Goal: Use online tool/utility

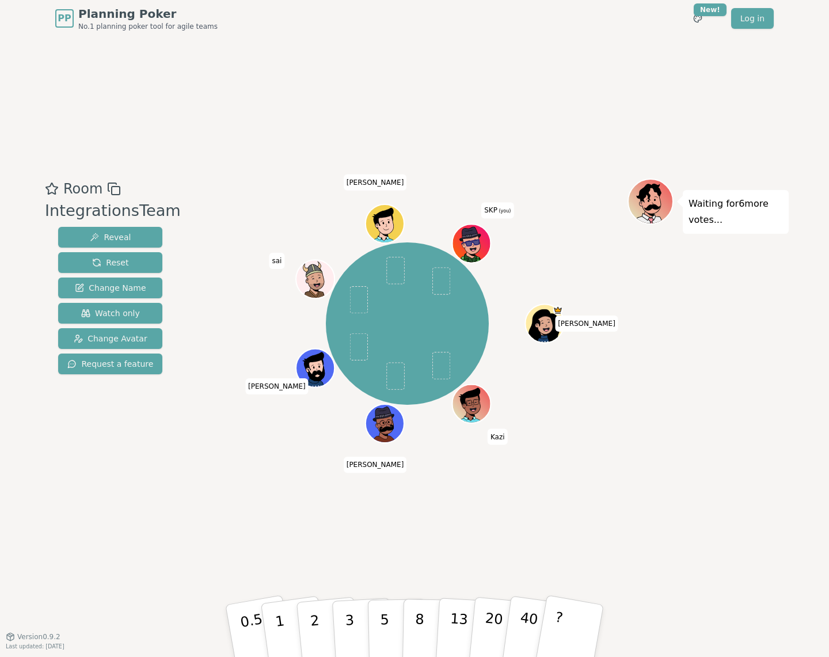
click at [483, 238] on icon at bounding box center [469, 233] width 37 height 15
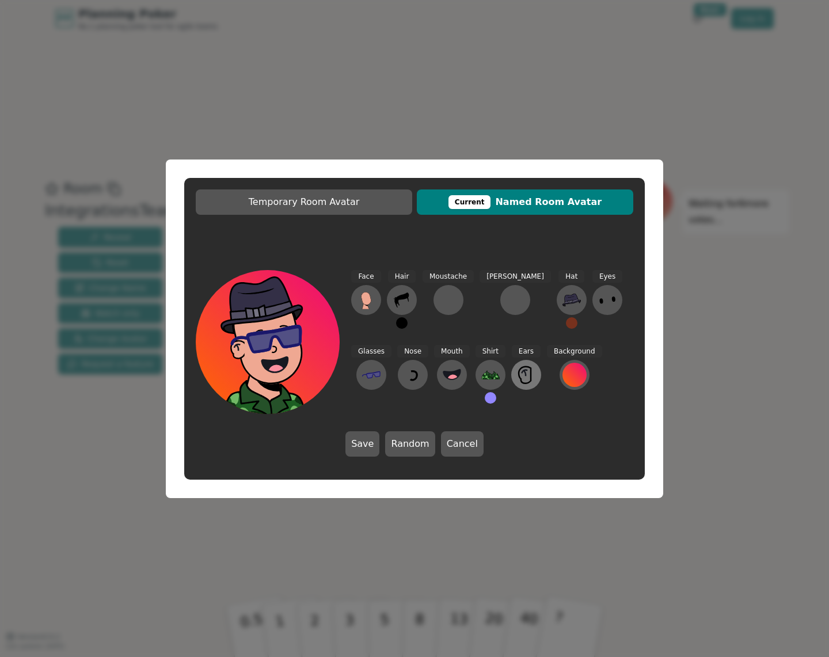
click at [517, 374] on icon at bounding box center [526, 375] width 18 height 18
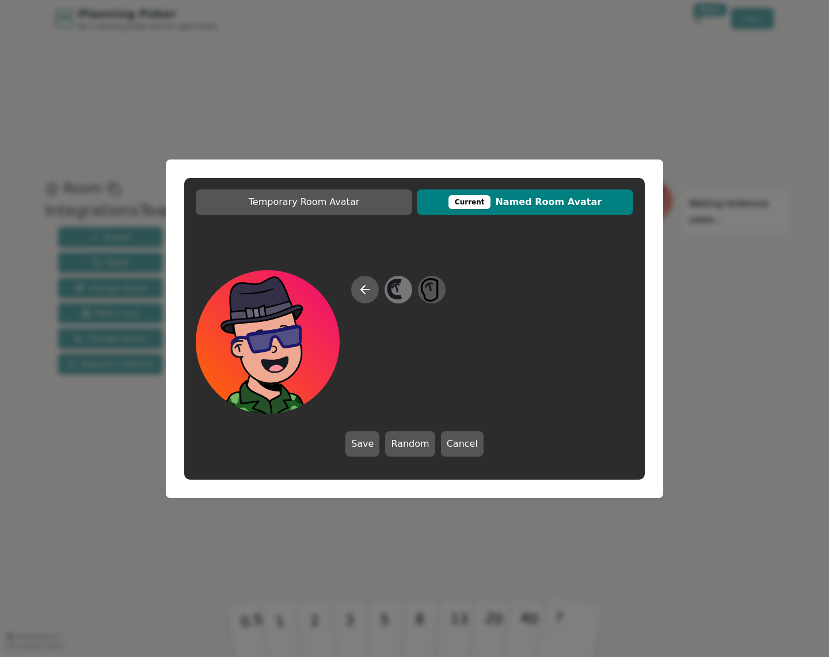
click at [404, 291] on icon at bounding box center [398, 289] width 22 height 26
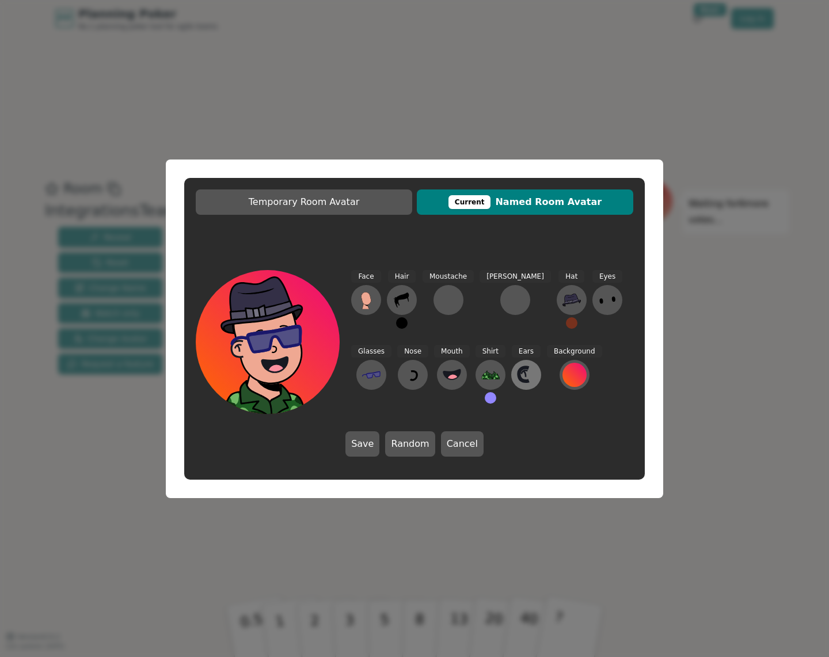
click at [517, 376] on icon at bounding box center [526, 375] width 18 height 18
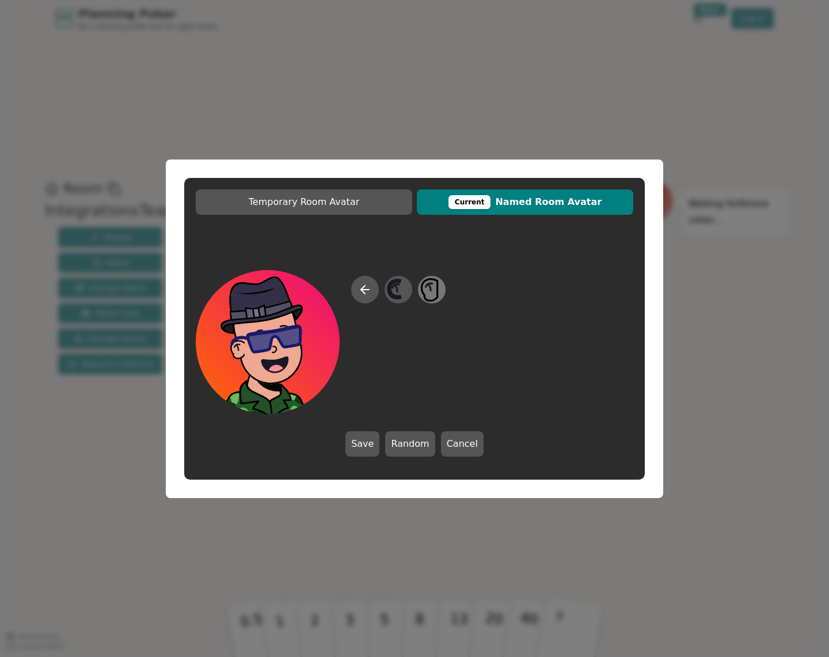
click at [441, 293] on icon at bounding box center [431, 289] width 22 height 26
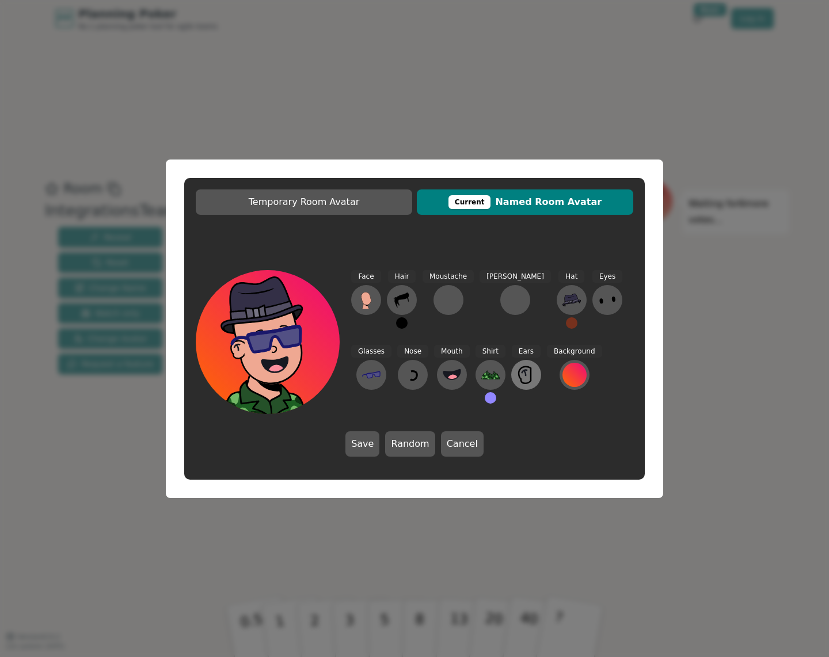
click at [511, 372] on button at bounding box center [526, 375] width 30 height 30
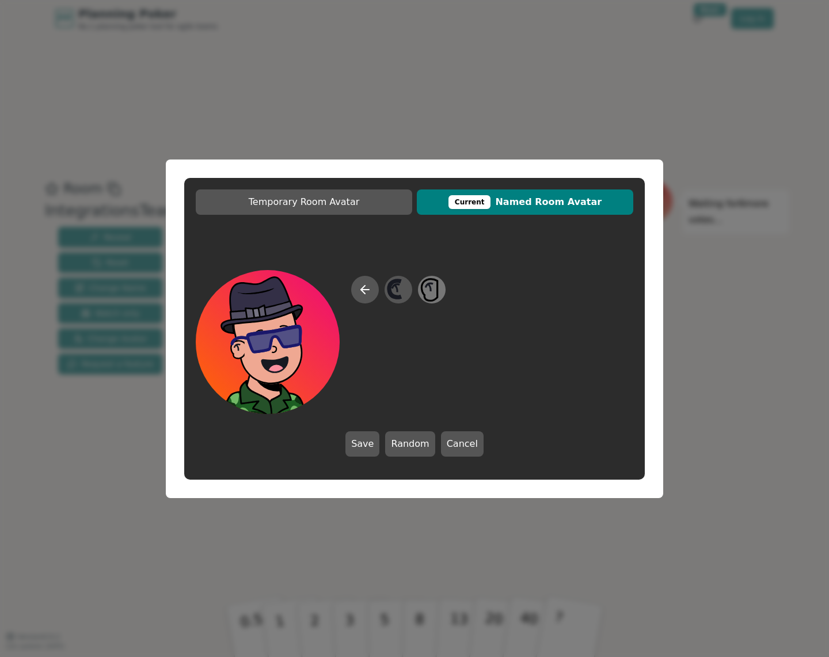
click at [427, 287] on icon at bounding box center [431, 289] width 22 height 26
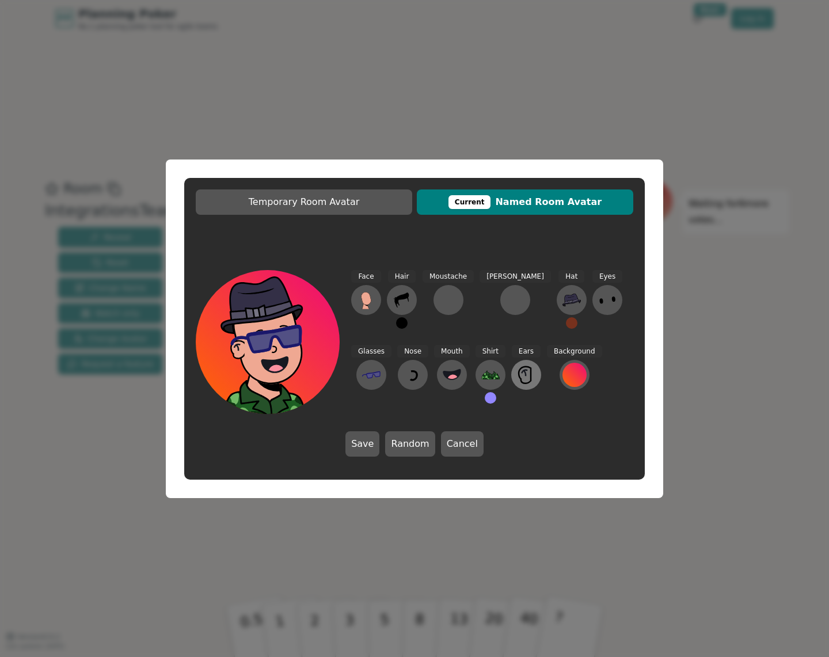
click at [517, 378] on icon at bounding box center [526, 375] width 18 height 18
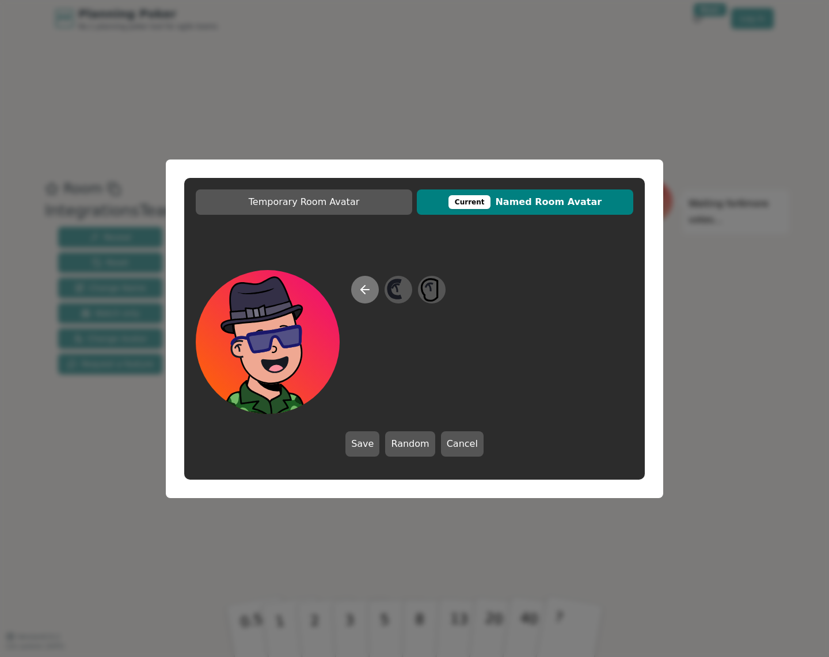
click at [371, 288] on icon at bounding box center [365, 290] width 14 height 14
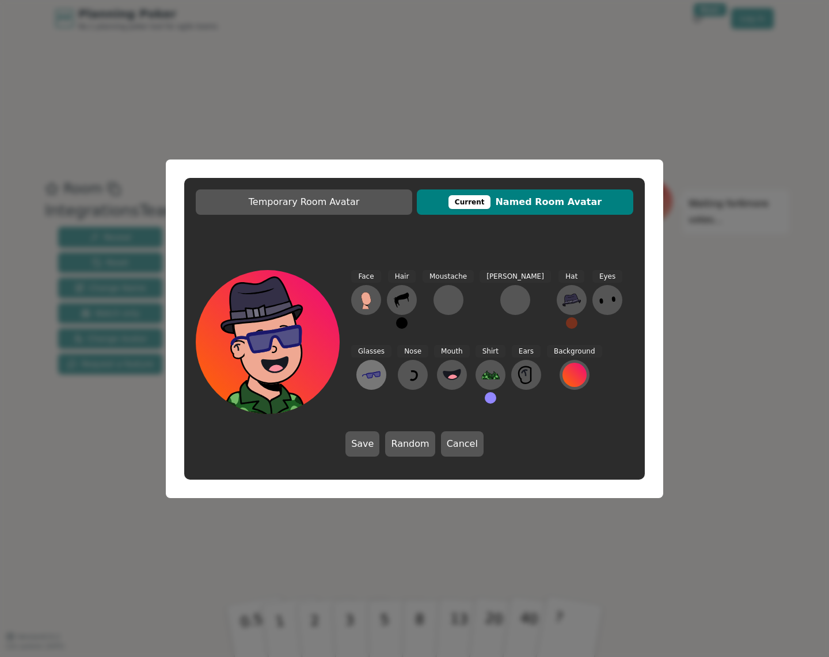
click at [381, 366] on icon at bounding box center [371, 375] width 18 height 18
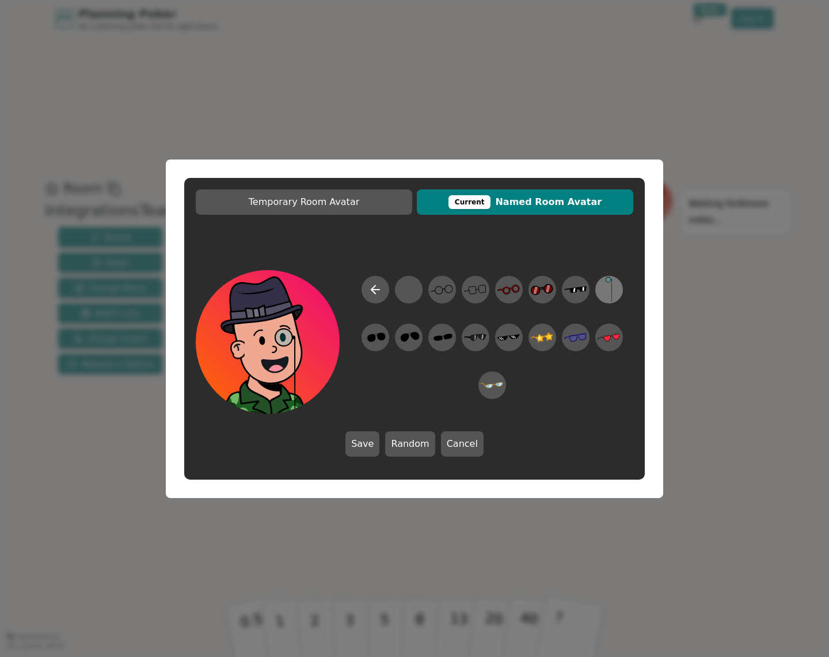
click at [609, 287] on icon at bounding box center [609, 289] width 22 height 26
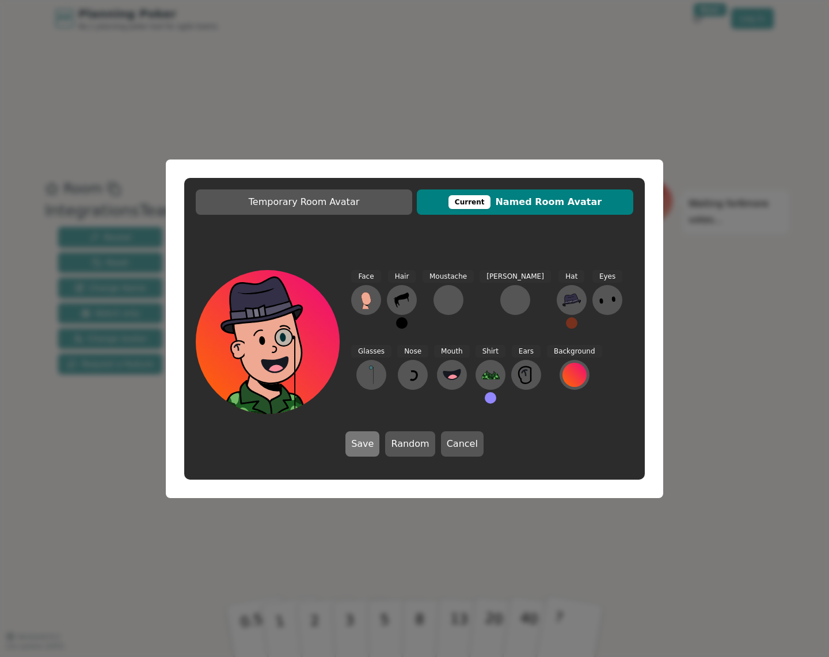
click at [360, 445] on button "Save" at bounding box center [362, 443] width 34 height 25
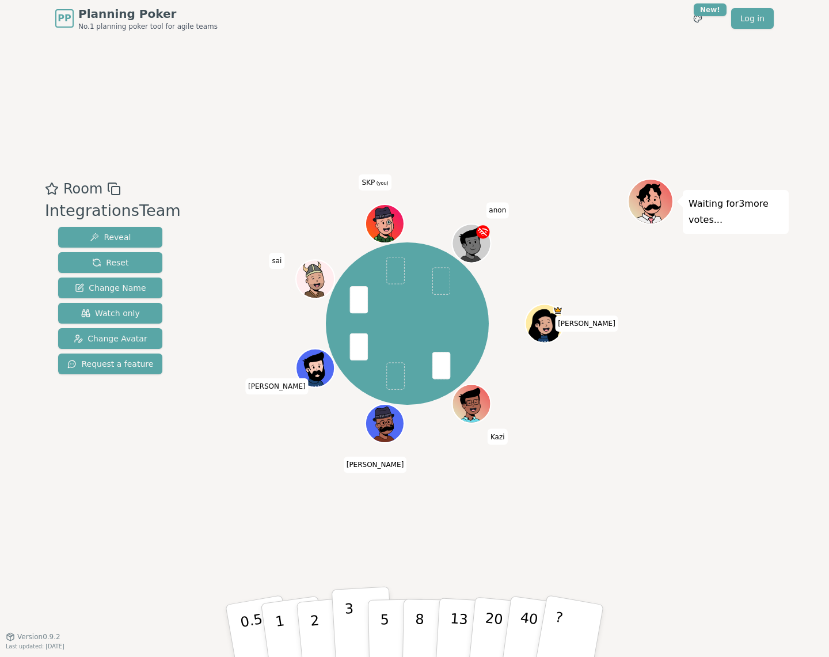
click at [356, 629] on button "3" at bounding box center [363, 631] width 63 height 90
click at [352, 618] on p "3" at bounding box center [350, 632] width 13 height 63
click at [348, 612] on p "3" at bounding box center [350, 632] width 13 height 63
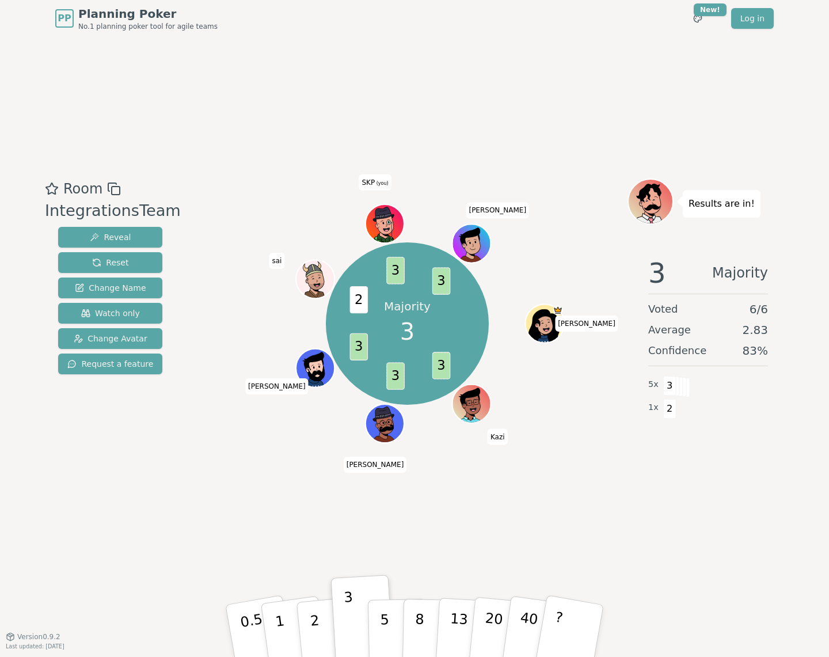
click at [262, 456] on div "Majority 3 3 3 3 2 3 3 [PERSON_NAME] [PERSON_NAME] sai SKP (you) [PERSON_NAME]" at bounding box center [407, 336] width 440 height 317
click at [304, 442] on div "Majority 3 3 3 3 2 3 3 [PERSON_NAME] [PERSON_NAME] sai SKP (you) [PERSON_NAME]" at bounding box center [407, 323] width 440 height 249
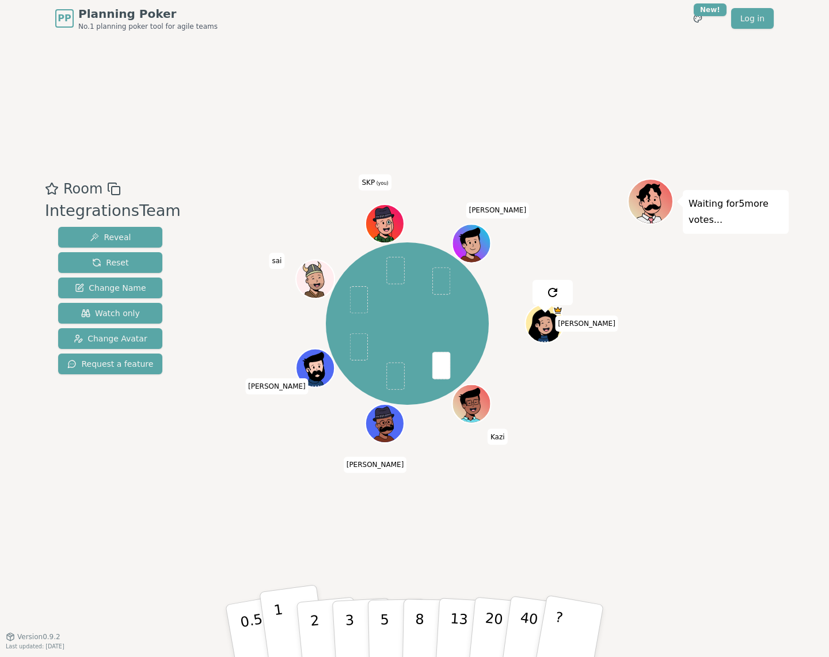
click at [283, 630] on button "1" at bounding box center [293, 630] width 69 height 93
click at [347, 614] on p "3" at bounding box center [350, 632] width 13 height 63
